Goal: Task Accomplishment & Management: Use online tool/utility

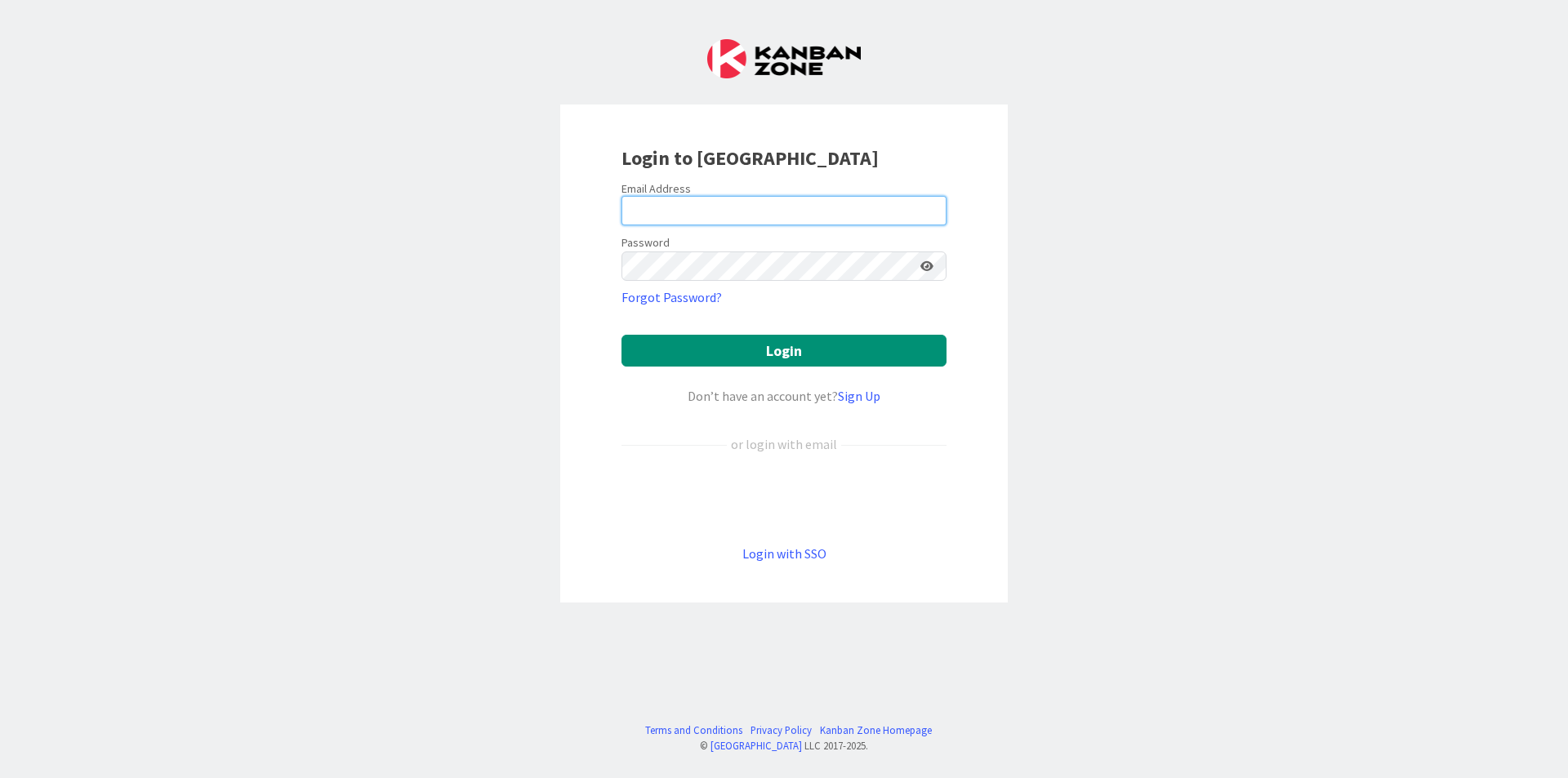
drag, startPoint x: 868, startPoint y: 200, endPoint x: 867, endPoint y: 217, distance: 17.0
click at [868, 200] on input "email" at bounding box center [784, 211] width 325 height 29
type input "[EMAIL_ADDRESS][DOMAIN_NAME]"
click at [621, 334] on button "Login" at bounding box center [784, 350] width 325 height 32
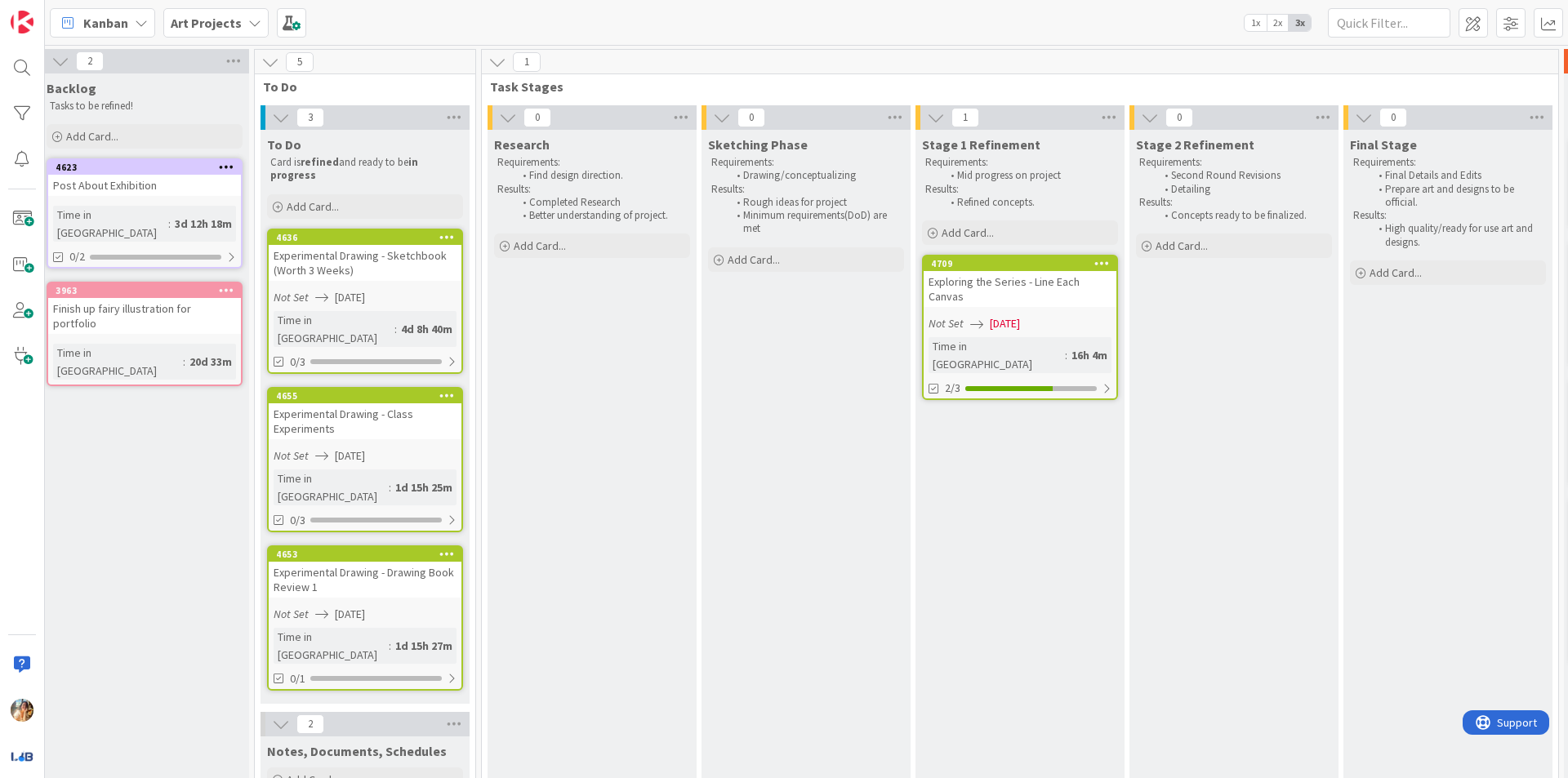
scroll to position [0, 229]
click at [994, 277] on div "Exploring the Series - Line Each Canvas" at bounding box center [1016, 289] width 193 height 36
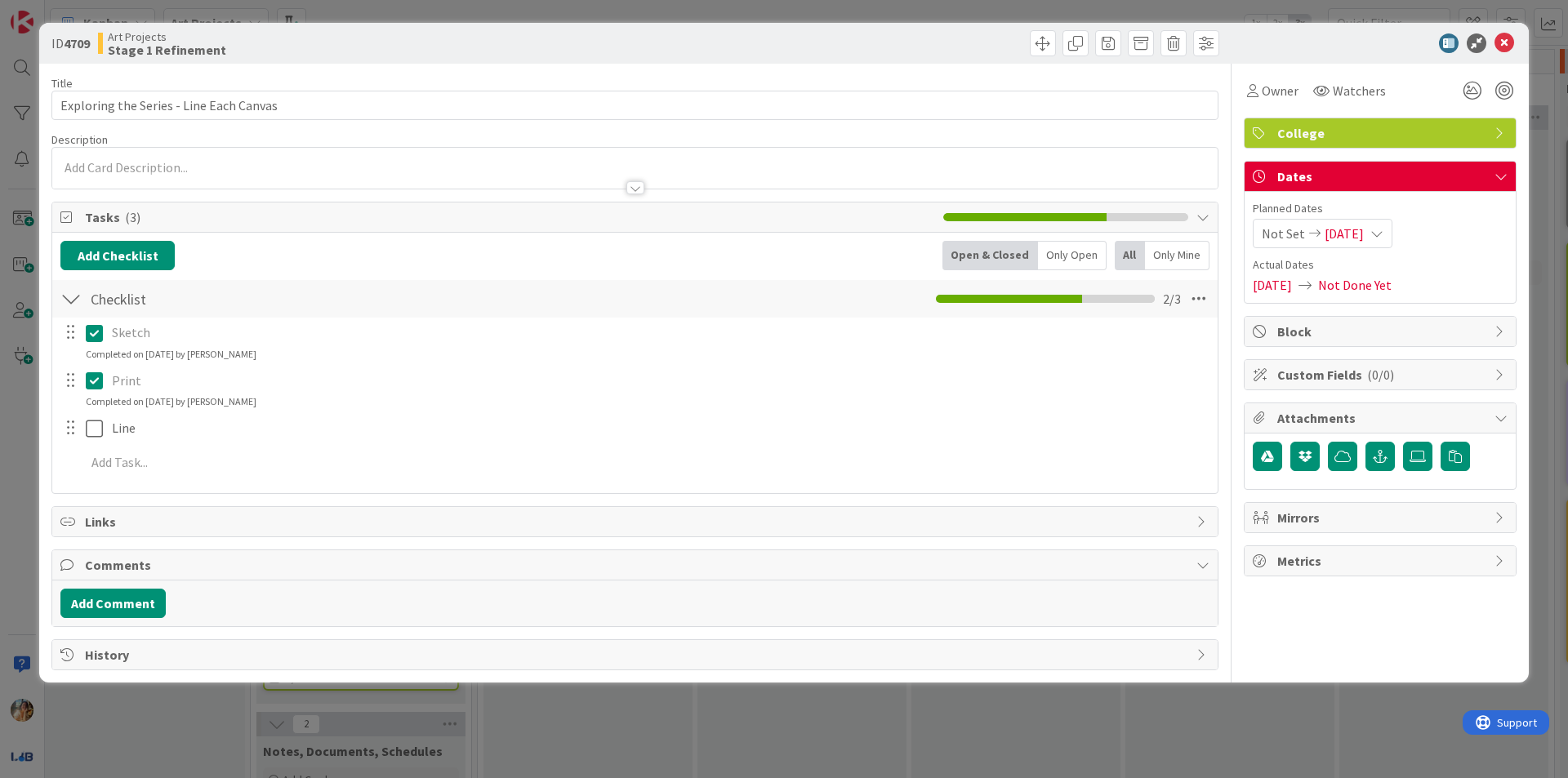
click at [1363, 232] on span "[DATE]" at bounding box center [1343, 234] width 39 height 20
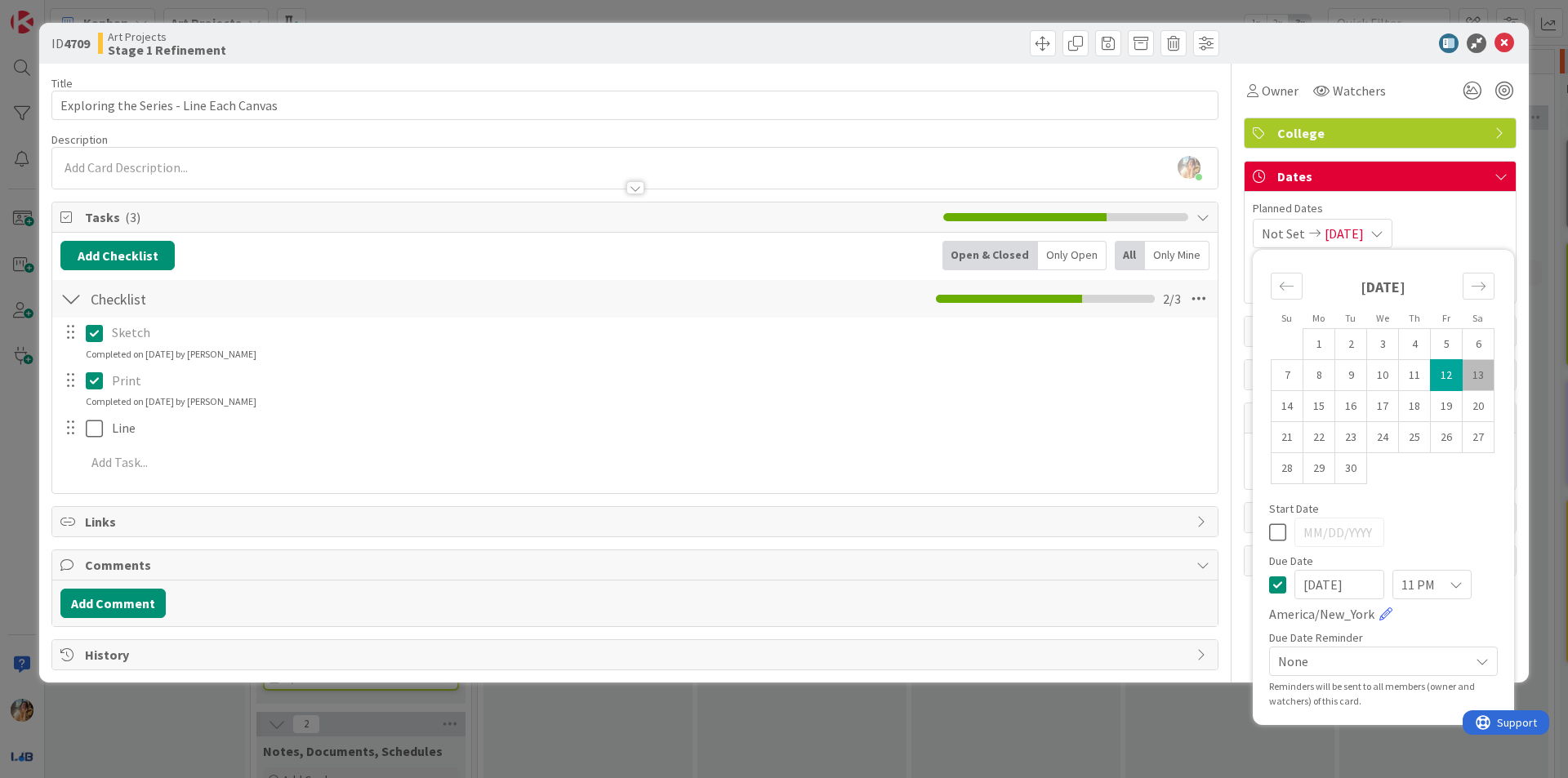
click at [1367, 589] on input "[DATE]" at bounding box center [1339, 584] width 90 height 29
click at [1333, 586] on input "[DATE]" at bounding box center [1339, 584] width 90 height 29
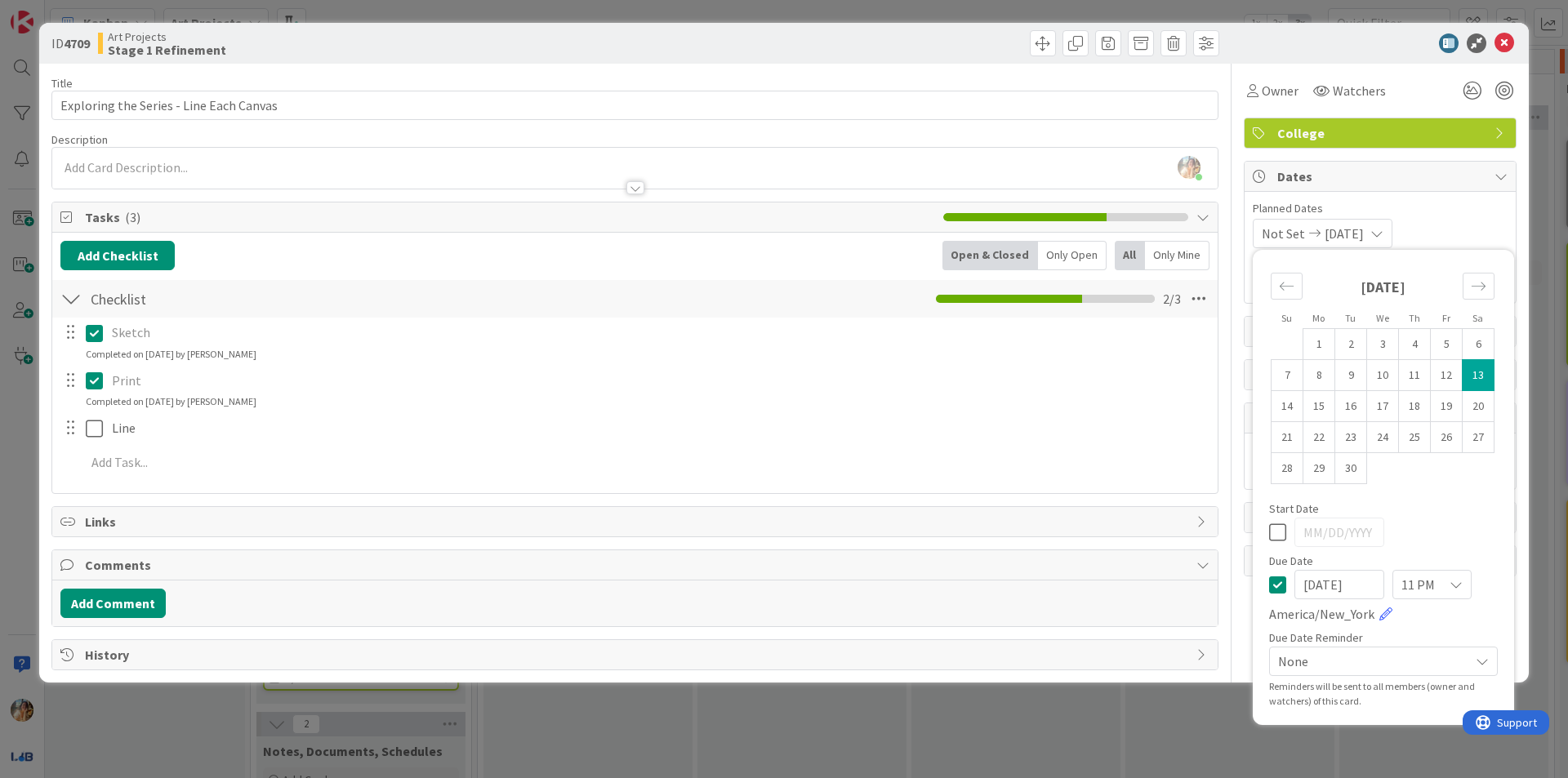
type input "[DATE]"
click at [1464, 511] on div "Start Date" at bounding box center [1383, 509] width 229 height 12
click at [1442, 591] on div "11 PM" at bounding box center [1432, 584] width 79 height 29
click at [1485, 504] on div "Start Date" at bounding box center [1383, 509] width 229 height 12
click at [976, 692] on div "ID 4709 Art Projects Stage 1 Refinement Title 39 / 128 Exploring the Series - L…" at bounding box center [784, 389] width 1568 height 778
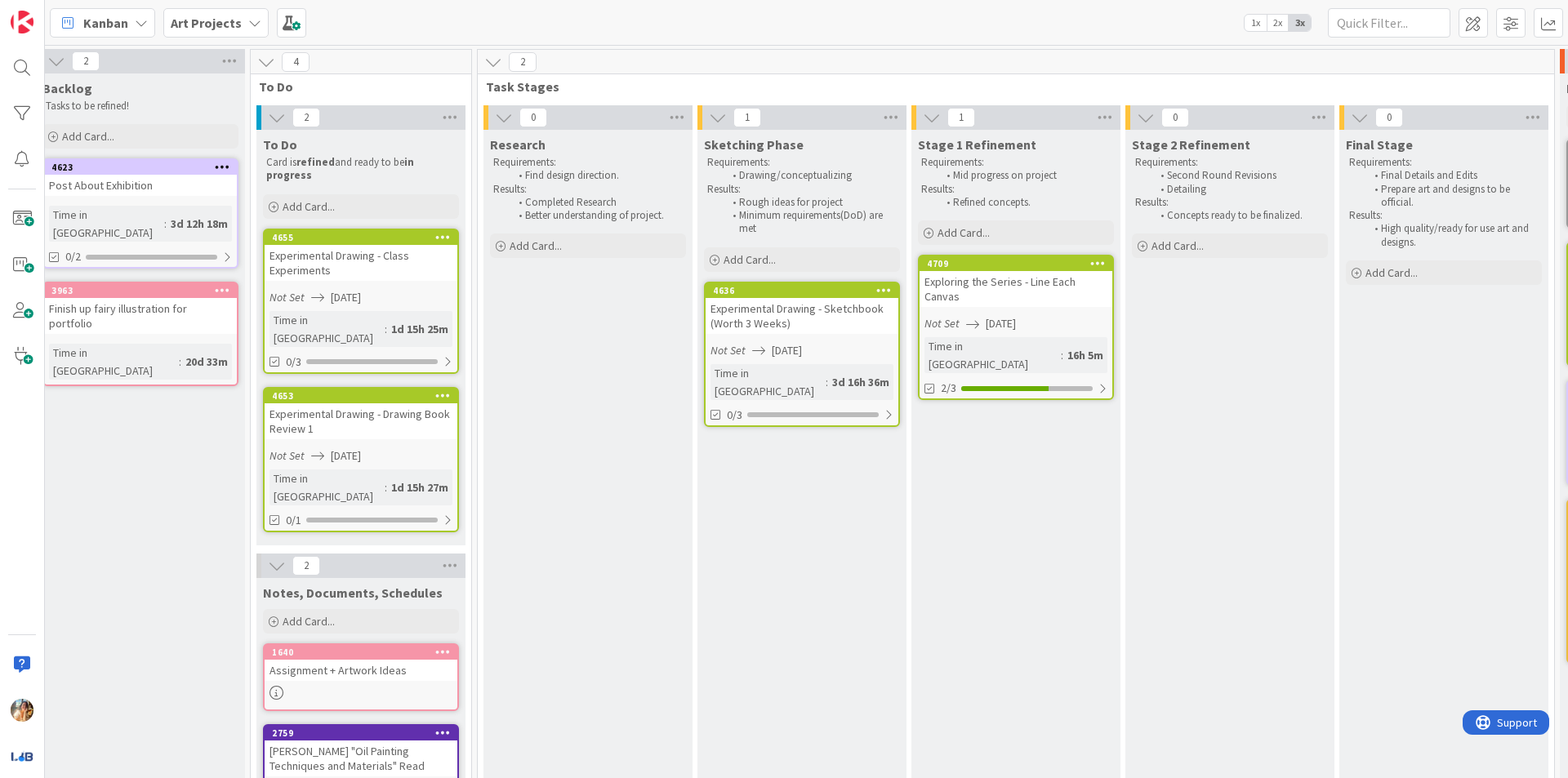
click at [756, 314] on div "Experimental Drawing - Sketchbook (Worth 3 Weeks)" at bounding box center [802, 315] width 193 height 36
